Goal: Information Seeking & Learning: Learn about a topic

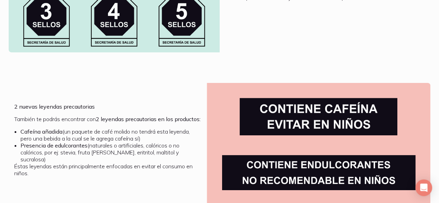
scroll to position [1110, 0]
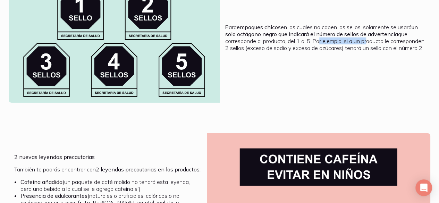
drag, startPoint x: 316, startPoint y: 51, endPoint x: 368, endPoint y: 54, distance: 52.1
click at [368, 51] on p "Para empaques chicos en los cuales no caben los sellos, solamente se usará un s…" at bounding box center [325, 38] width 200 height 28
drag, startPoint x: 335, startPoint y: 60, endPoint x: 352, endPoint y: 63, distance: 17.7
click at [352, 51] on p "Para empaques chicos en los cuales no caben los sellos, solamente se usará un s…" at bounding box center [325, 38] width 200 height 28
click at [353, 51] on p "Para empaques chicos en los cuales no caben los sellos, solamente se usará un s…" at bounding box center [325, 38] width 200 height 28
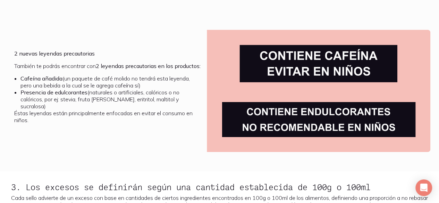
scroll to position [1214, 0]
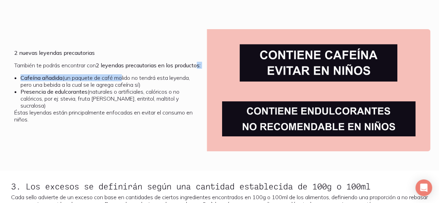
drag, startPoint x: 37, startPoint y: 84, endPoint x: 121, endPoint y: 95, distance: 84.6
click at [121, 95] on div "2 nuevas leyendas precautorias También te podrás encontrar con 2 leyendas preca…" at bounding box center [107, 88] width 187 height 79
click at [117, 69] on p "También te podrás encontrar con 2 leyendas precautorias en los productos:" at bounding box center [107, 65] width 187 height 7
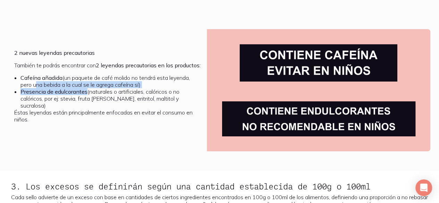
drag, startPoint x: 33, startPoint y: 103, endPoint x: 89, endPoint y: 112, distance: 56.1
click at [88, 109] on ul "Cafeína añadida (un paquete de café molido no tendrá esta leyenda, pero una beb…" at bounding box center [107, 91] width 187 height 35
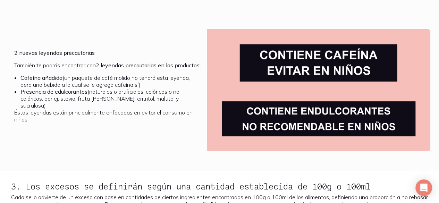
click at [98, 109] on li "Presencia de edulcorantes (naturales o artificiales, calóricos o no calóricos, …" at bounding box center [110, 98] width 181 height 21
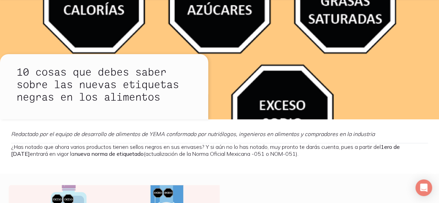
scroll to position [0, 0]
